Goal: Task Accomplishment & Management: Manage account settings

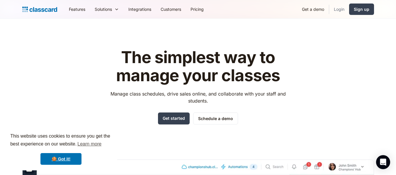
click at [339, 7] on link "Login" at bounding box center [339, 9] width 20 height 13
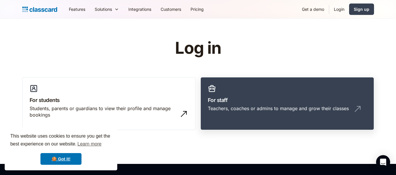
click at [277, 96] on h3 "For staff" at bounding box center [287, 100] width 159 height 8
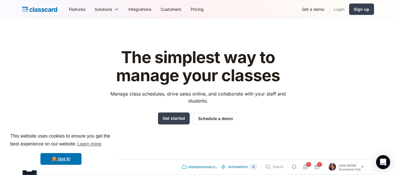
click at [339, 10] on link "Login" at bounding box center [339, 9] width 20 height 13
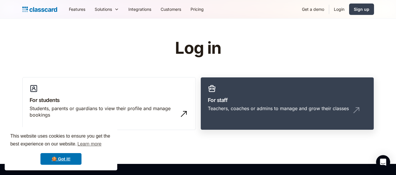
click at [274, 98] on h3 "For staff" at bounding box center [287, 100] width 159 height 8
